Goal: Task Accomplishment & Management: Manage account settings

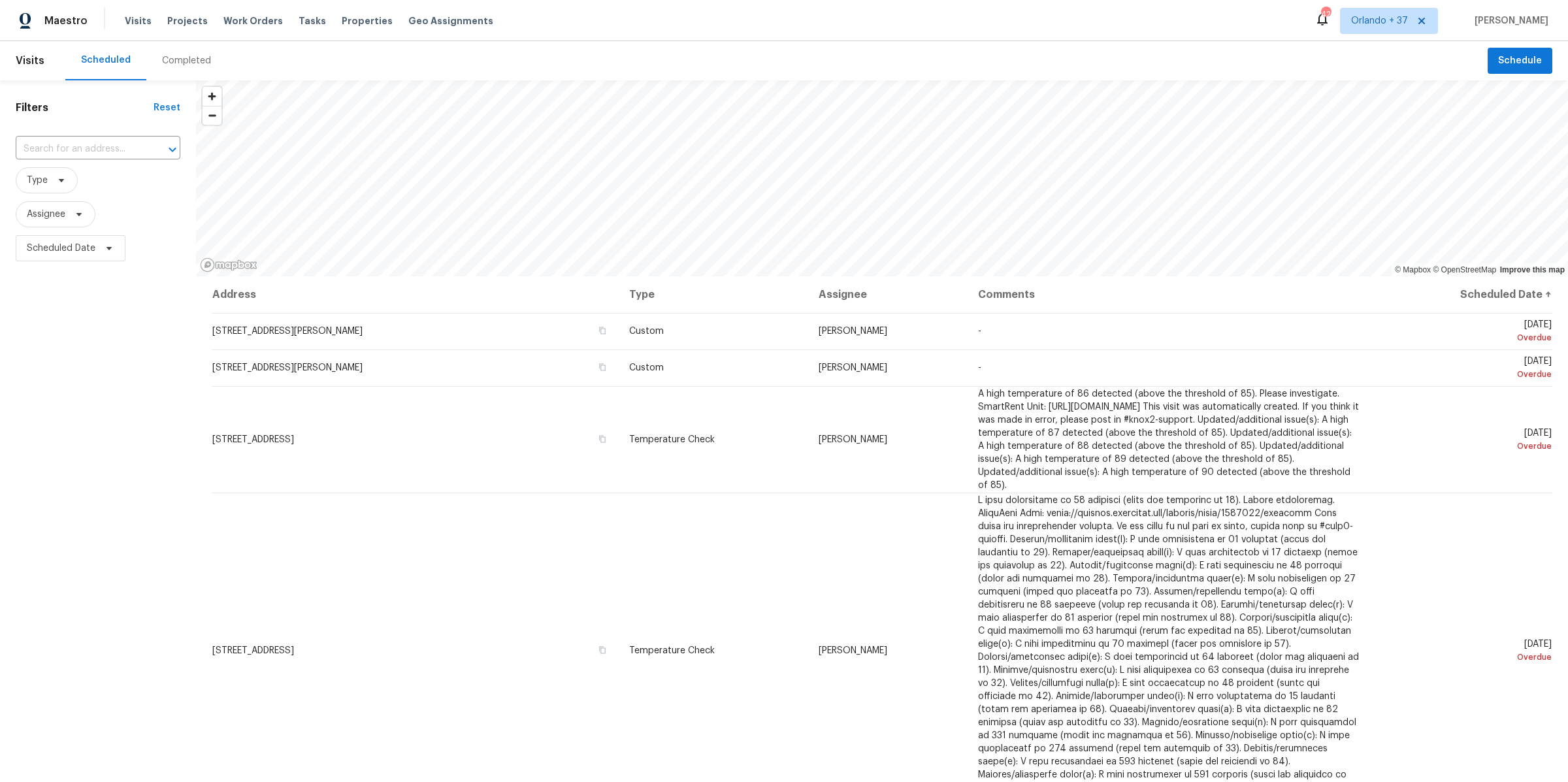
click at [173, 65] on div "Completed" at bounding box center [186, 61] width 49 height 13
